Goal: Information Seeking & Learning: Understand process/instructions

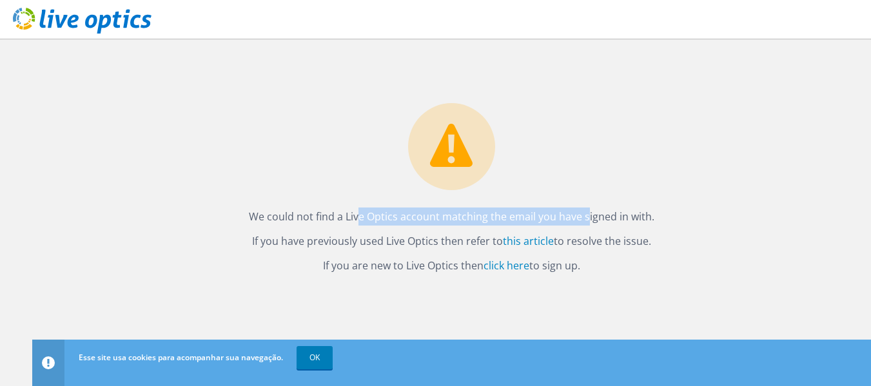
drag, startPoint x: 320, startPoint y: 220, endPoint x: 540, endPoint y: 215, distance: 220.5
click at [540, 215] on p "We could not find a Live Optics account matching the email you have signed in w…" at bounding box center [451, 217] width 813 height 18
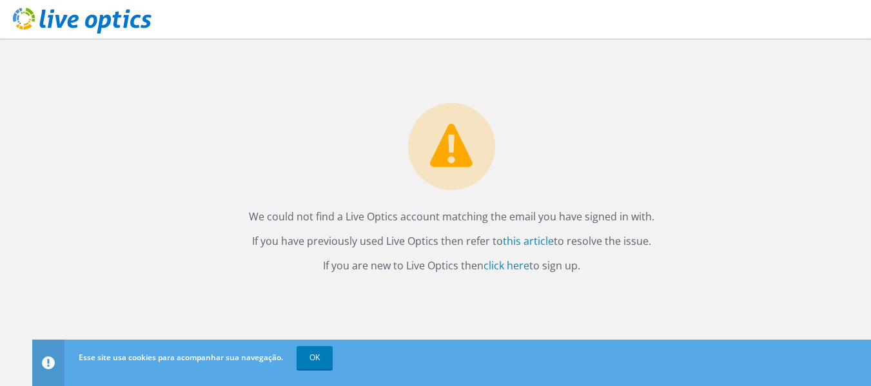
click at [554, 216] on p "We could not find a Live Optics account matching the email you have signed in w…" at bounding box center [451, 217] width 813 height 18
drag, startPoint x: 471, startPoint y: 217, endPoint x: 587, endPoint y: 219, distance: 116.0
click at [587, 219] on p "We could not find a Live Optics account matching the email you have signed in w…" at bounding box center [451, 217] width 813 height 18
click at [602, 219] on p "We could not find a Live Optics account matching the email you have signed in w…" at bounding box center [451, 217] width 813 height 18
drag, startPoint x: 250, startPoint y: 241, endPoint x: 481, endPoint y: 238, distance: 231.4
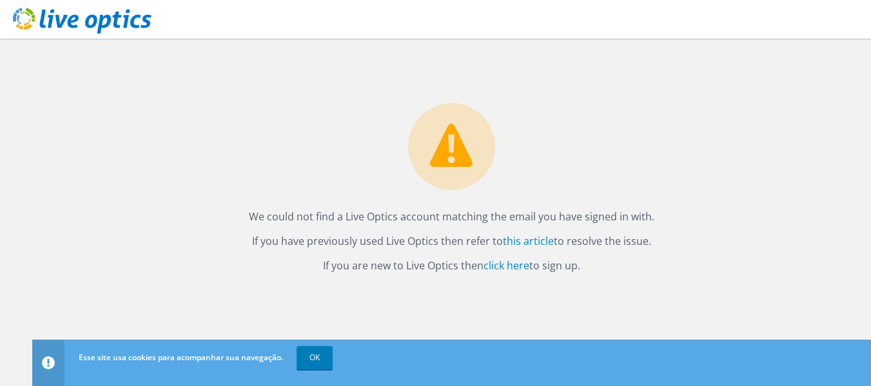
click at [481, 238] on p "If you have previously used Live Optics then refer to this article to resolve t…" at bounding box center [451, 241] width 813 height 18
drag, startPoint x: 618, startPoint y: 238, endPoint x: 637, endPoint y: 238, distance: 18.7
click at [637, 238] on p "If you have previously used Live Optics then refer to this article to resolve t…" at bounding box center [451, 241] width 813 height 18
click at [372, 258] on p "If you are new to Live Optics then click here to sign up." at bounding box center [451, 266] width 813 height 18
click at [505, 268] on link "click here" at bounding box center [506, 265] width 46 height 14
